Goal: Task Accomplishment & Management: Use online tool/utility

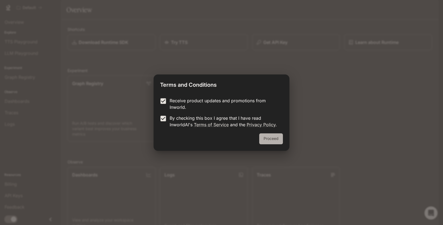
click at [269, 140] on button "Proceed" at bounding box center [271, 138] width 24 height 11
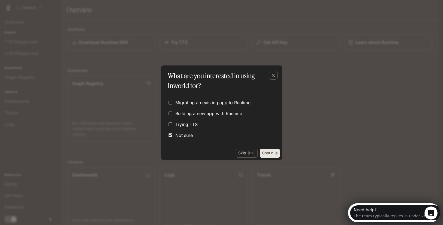
click at [268, 153] on button "Continue" at bounding box center [270, 153] width 20 height 9
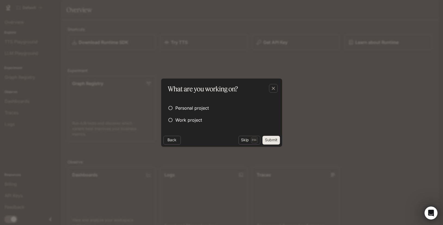
drag, startPoint x: 266, startPoint y: 135, endPoint x: 270, endPoint y: 137, distance: 4.7
click at [270, 137] on div "What are you working on? Personal project Work project Back Skip Esc Submit" at bounding box center [221, 112] width 121 height 68
click at [270, 138] on button "Submit" at bounding box center [271, 140] width 17 height 9
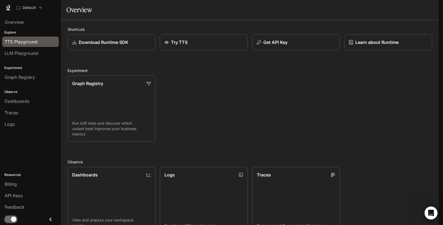
click at [32, 42] on span "TTS Playground" at bounding box center [21, 41] width 33 height 7
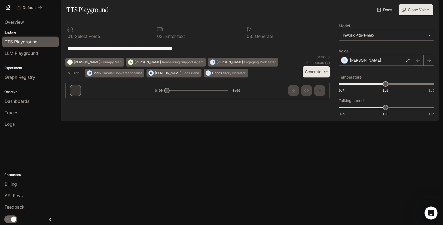
click at [411, 15] on button "Clone Voice" at bounding box center [416, 9] width 35 height 11
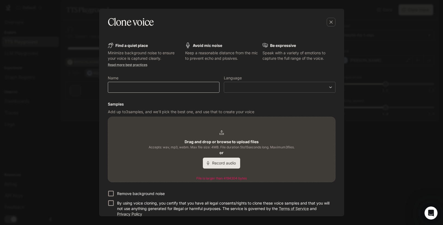
click at [187, 90] on div "​" at bounding box center [164, 87] width 112 height 11
type input "***"
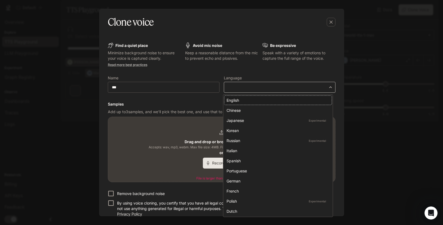
click at [279, 88] on body "**********" at bounding box center [221, 112] width 443 height 225
click at [259, 102] on div "English" at bounding box center [277, 100] width 101 height 6
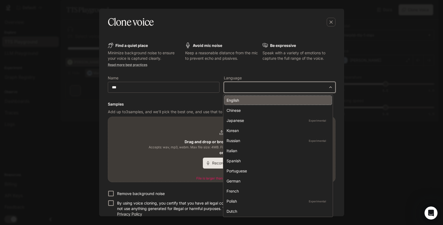
type input "*****"
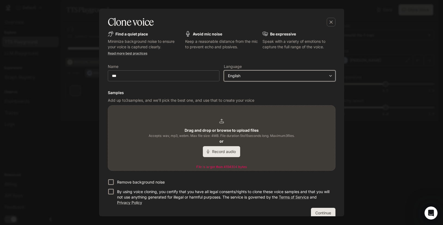
scroll to position [20, 0]
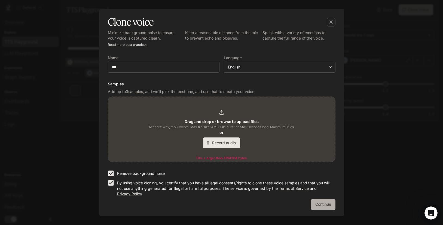
click at [319, 204] on button "Continue" at bounding box center [323, 204] width 25 height 11
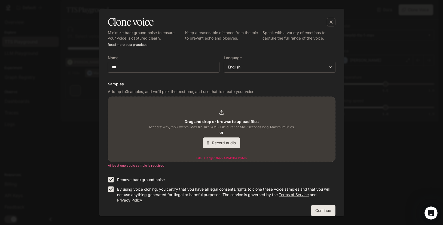
click at [220, 114] on icon at bounding box center [222, 112] width 4 height 4
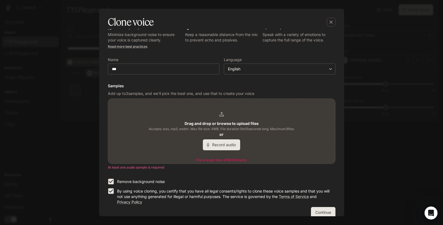
scroll to position [26, 0]
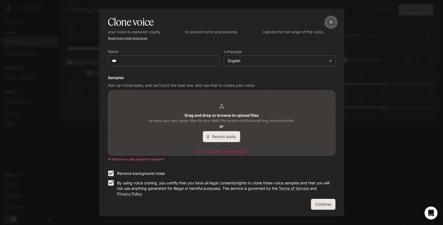
click at [333, 21] on icon "button" at bounding box center [331, 21] width 5 height 5
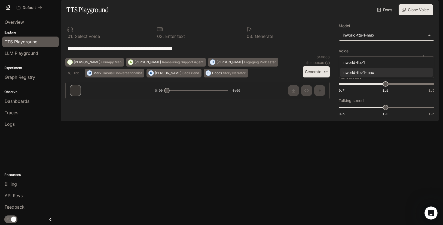
click at [385, 51] on body "**********" at bounding box center [221, 112] width 443 height 225
click at [379, 74] on div "inworld-tts-1-max" at bounding box center [386, 73] width 86 height 6
click at [312, 77] on button "Generate ⌘⏎" at bounding box center [316, 71] width 27 height 11
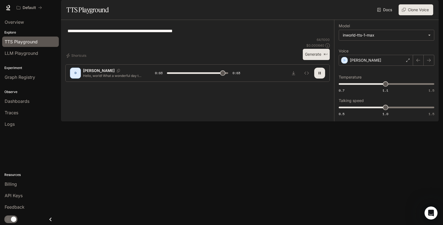
type input "*"
click at [24, 77] on span "Graph Registry" at bounding box center [20, 77] width 31 height 7
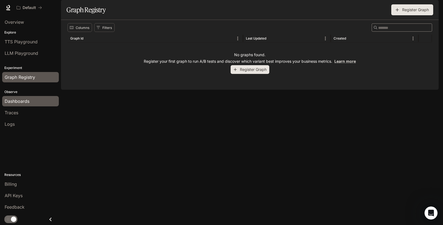
click at [19, 99] on span "Dashboards" at bounding box center [17, 101] width 25 height 7
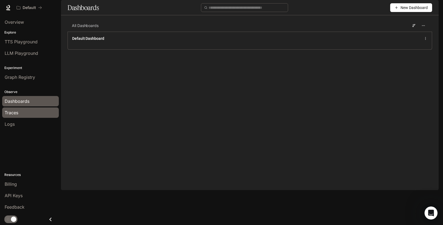
click at [16, 112] on span "Traces" at bounding box center [12, 112] width 14 height 7
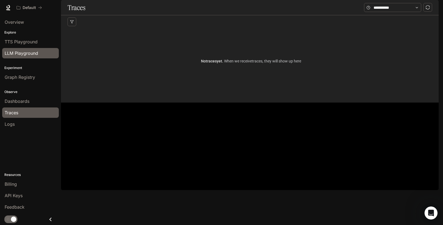
click at [19, 52] on span "LLM Playground" at bounding box center [22, 53] width 34 height 7
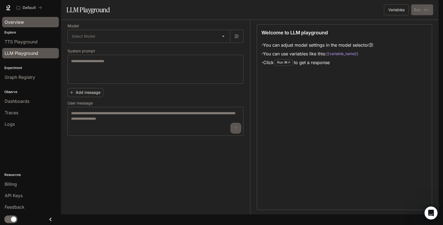
click at [21, 24] on span "Overview" at bounding box center [14, 22] width 19 height 7
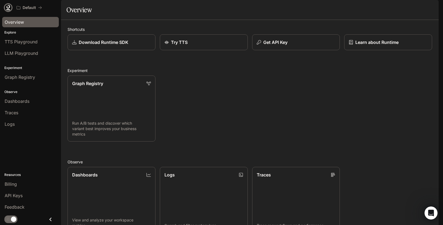
click at [9, 7] on icon at bounding box center [7, 7] width 5 height 5
click at [377, 9] on span "Runtime" at bounding box center [380, 7] width 16 height 7
